Goal: Information Seeking & Learning: Understand process/instructions

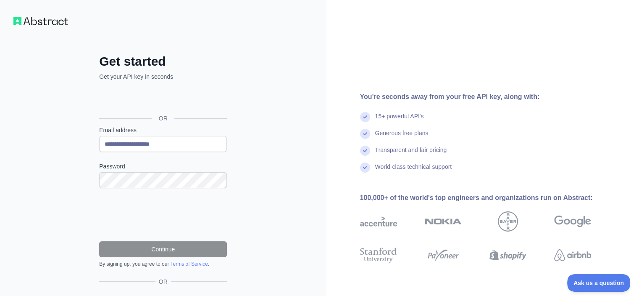
scroll to position [42, 0]
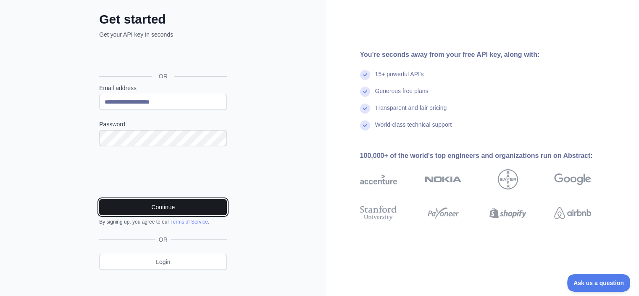
click at [155, 206] on button "Continue" at bounding box center [163, 207] width 128 height 16
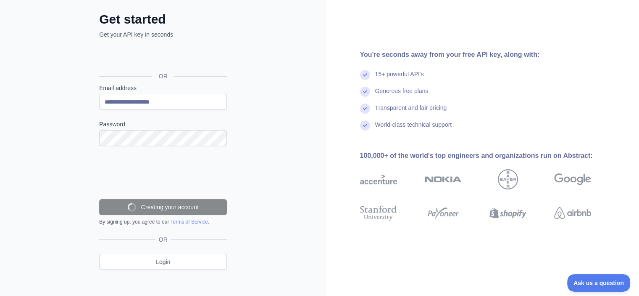
scroll to position [21, 0]
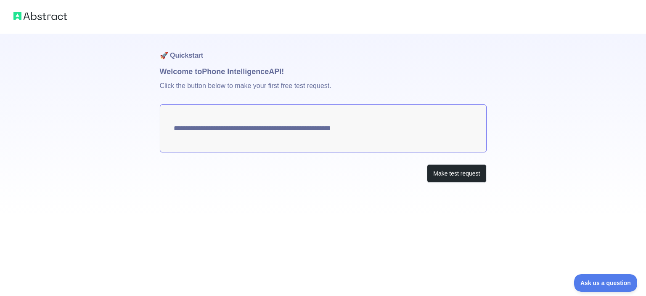
click at [371, 127] on textarea "**********" at bounding box center [323, 128] width 327 height 48
click at [447, 172] on button "Make test request" at bounding box center [456, 173] width 59 height 19
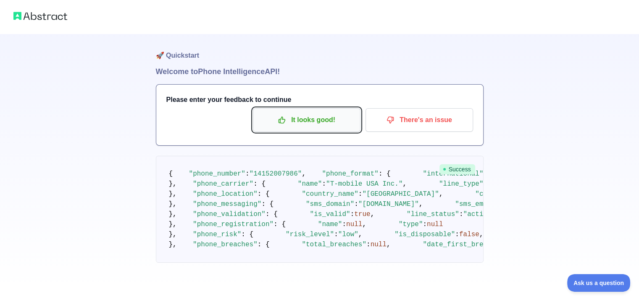
click at [301, 122] on p "It looks good!" at bounding box center [306, 120] width 95 height 14
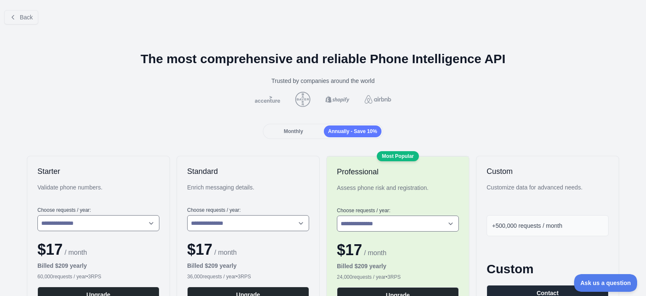
scroll to position [42, 0]
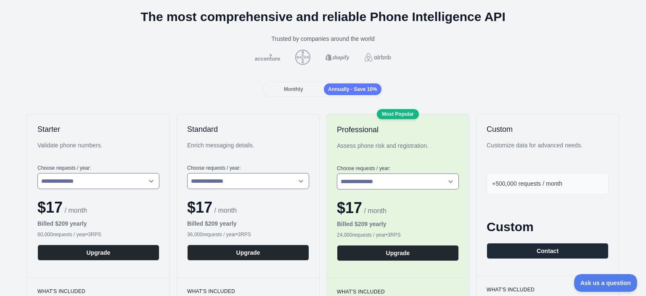
click at [299, 90] on span "Monthly" at bounding box center [293, 89] width 19 height 6
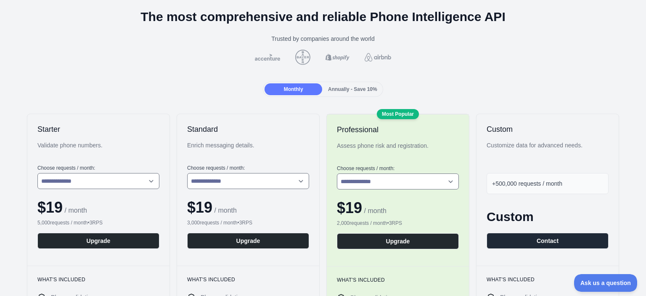
scroll to position [0, 0]
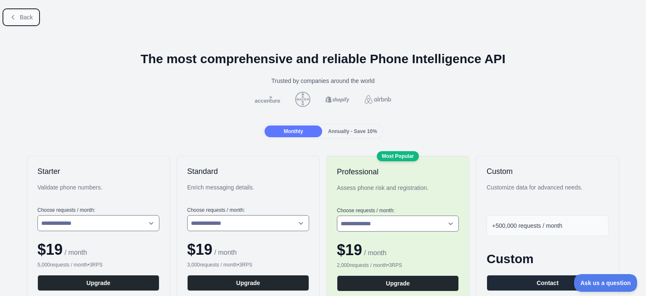
click at [33, 24] on button "Back" at bounding box center [21, 17] width 34 height 14
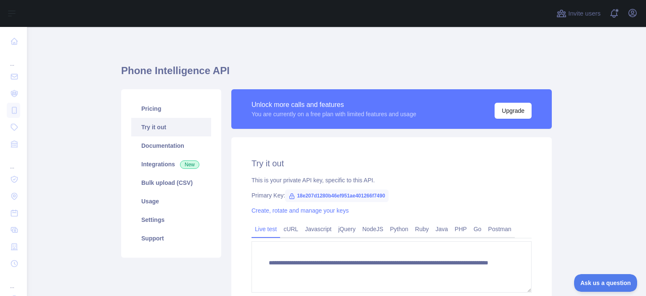
scroll to position [42, 0]
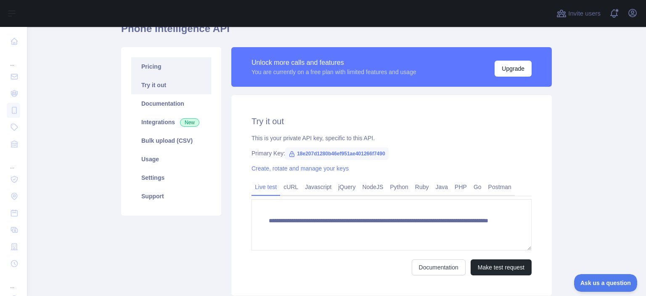
click at [171, 71] on link "Pricing" at bounding box center [171, 66] width 80 height 18
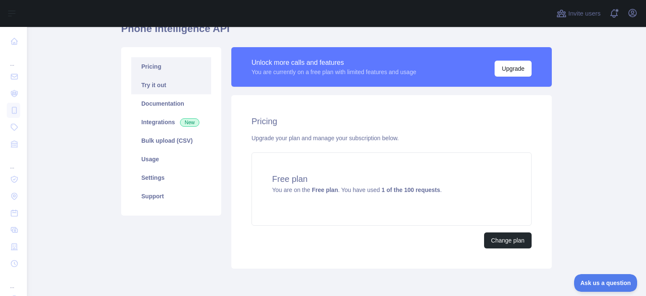
click at [172, 82] on link "Try it out" at bounding box center [171, 85] width 80 height 18
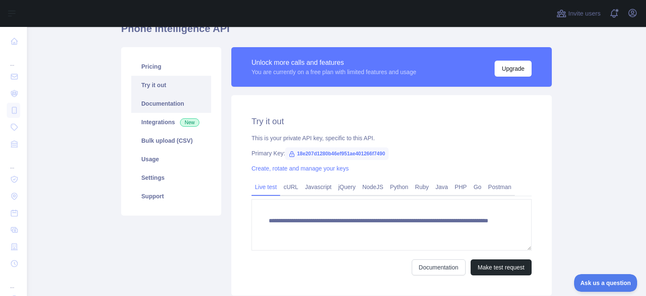
click at [164, 102] on link "Documentation" at bounding box center [171, 103] width 80 height 18
click at [161, 69] on link "Pricing" at bounding box center [171, 66] width 80 height 18
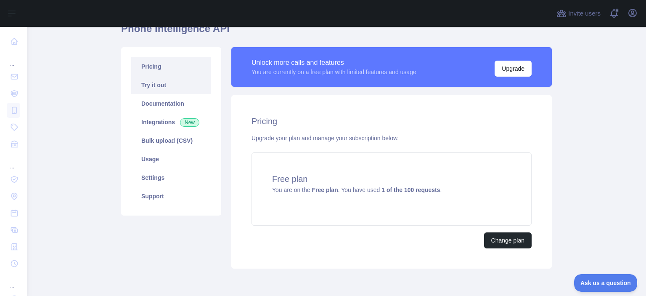
click at [166, 84] on link "Try it out" at bounding box center [171, 85] width 80 height 18
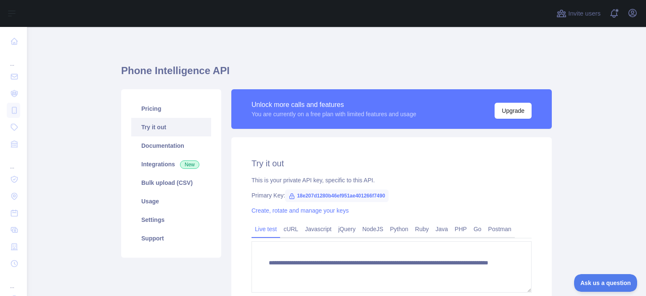
scroll to position [84, 0]
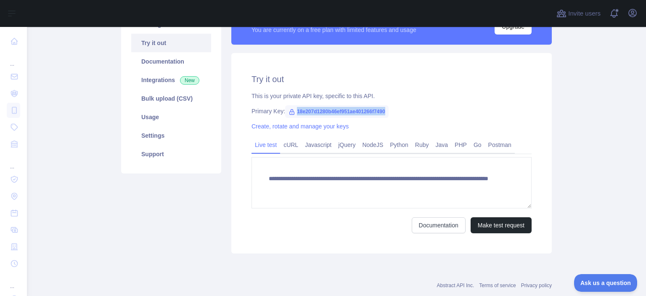
drag, startPoint x: 293, startPoint y: 112, endPoint x: 406, endPoint y: 112, distance: 113.1
click at [406, 112] on div "Primary Key: 18e207d1280b46ef951ae401266f7490" at bounding box center [391, 111] width 280 height 8
copy span "18e207d1280b46ef951ae401266f7490"
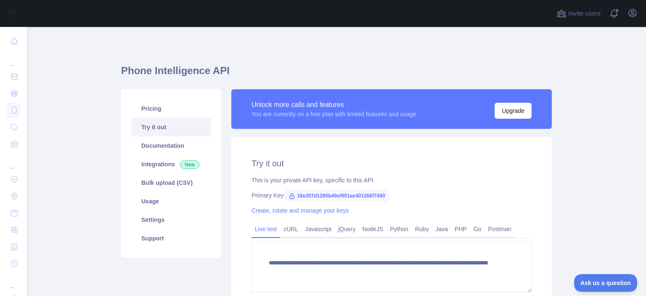
click at [411, 183] on div "This is your private API key, specific to this API." at bounding box center [391, 180] width 280 height 8
drag, startPoint x: 383, startPoint y: 195, endPoint x: 288, endPoint y: 195, distance: 95.9
click at [288, 195] on span "18e207d1280b46ef951ae401266f7490" at bounding box center [336, 195] width 103 height 13
copy span "18e207d1280b46ef951ae401266f7490"
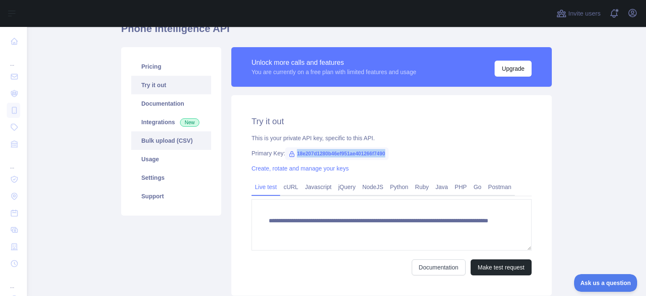
scroll to position [103, 0]
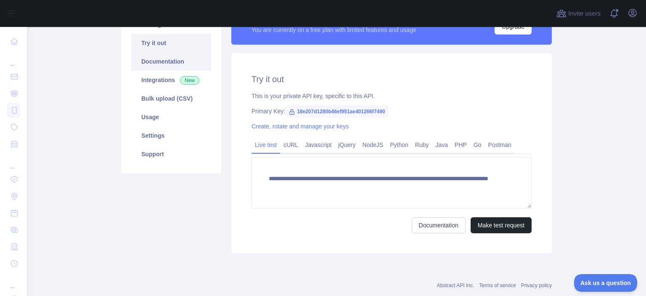
click at [159, 65] on link "Documentation" at bounding box center [171, 61] width 80 height 18
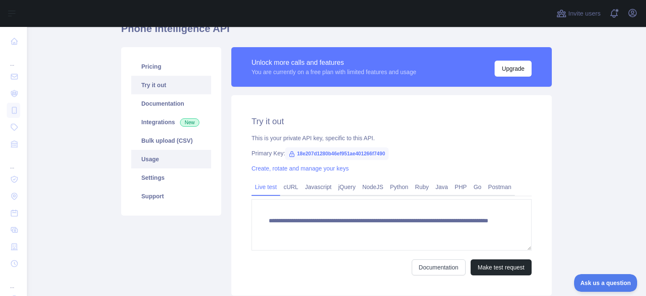
click at [159, 156] on link "Usage" at bounding box center [171, 159] width 80 height 18
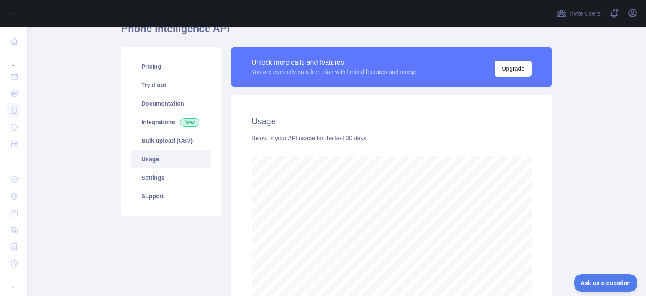
scroll to position [84, 0]
click at [355, 138] on div "Below is your API usage for the last 30 days" at bounding box center [391, 138] width 280 height 8
drag, startPoint x: 363, startPoint y: 138, endPoint x: 227, endPoint y: 141, distance: 135.4
click at [227, 141] on div "Unlock more calls and features You are currently on a free plan with limited fe…" at bounding box center [391, 181] width 330 height 269
click at [384, 140] on div "Below is your API usage for the last 30 days" at bounding box center [391, 138] width 280 height 8
